Goal: Information Seeking & Learning: Learn about a topic

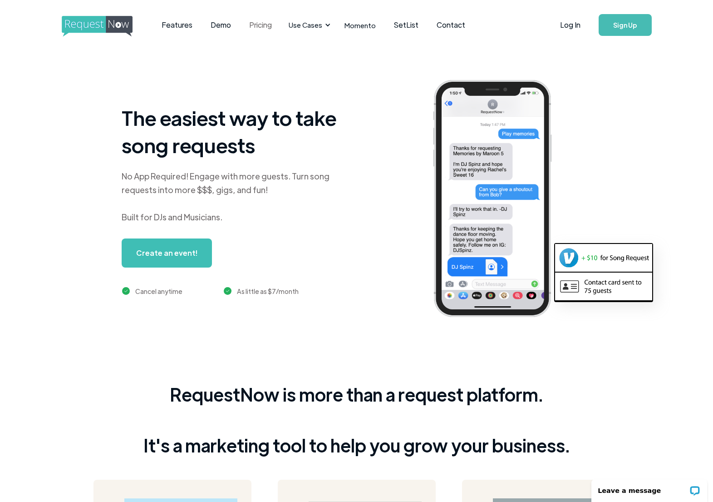
click at [250, 29] on link "Pricing" at bounding box center [260, 25] width 41 height 28
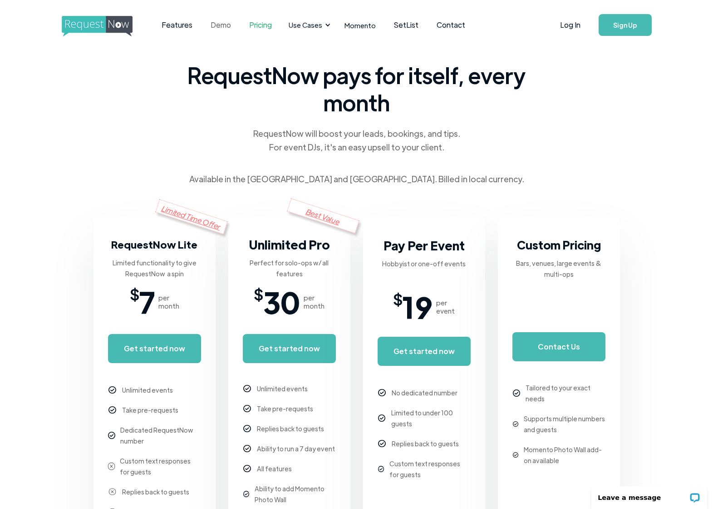
click at [213, 25] on link "Demo" at bounding box center [221, 25] width 39 height 28
